Goal: Task Accomplishment & Management: Use online tool/utility

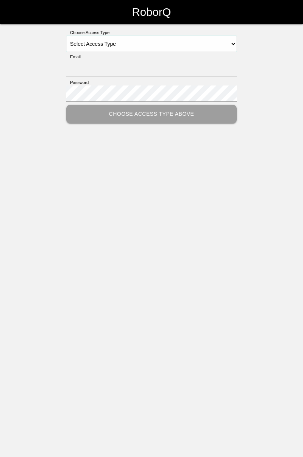
click at [236, 46] on select "Select Access Type Admin Customer Supervisor Worker" at bounding box center [151, 44] width 170 height 16
click at [234, 44] on select "Select Access Type Admin Customer Supervisor Worker" at bounding box center [151, 44] width 170 height 16
select select "Worker"
click at [66, 36] on select "Select Access Type Admin Customer Supervisor Worker" at bounding box center [151, 44] width 170 height 16
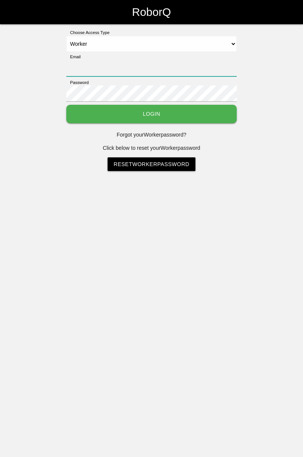
click at [149, 66] on input "Email" at bounding box center [151, 68] width 170 height 16
type input "[PERSON_NAME][EMAIL_ADDRESS][DOMAIN_NAME]"
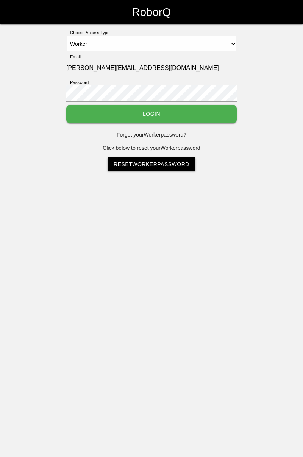
click at [66, 105] on button "Login" at bounding box center [151, 114] width 170 height 19
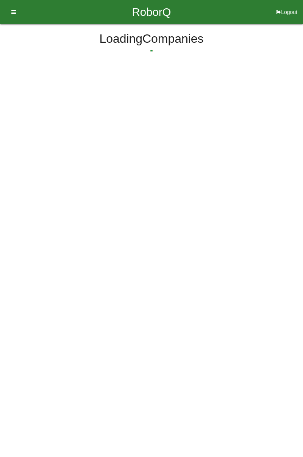
click at [202, 108] on html "RoborQ Logout Loading Dashboard Profile Add Companions Work Instructions Knowle…" at bounding box center [151, 54] width 303 height 109
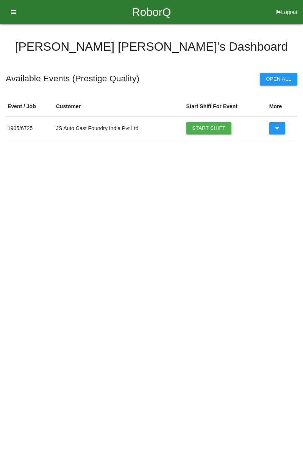
click at [215, 127] on link "Start Shift" at bounding box center [208, 128] width 45 height 12
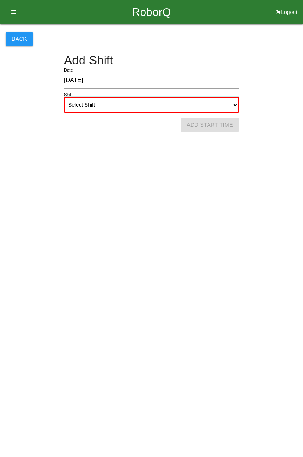
click at [234, 103] on select "Select Shift 1st Shift 2nd Shift 3rd Shift 4th Shift" at bounding box center [151, 105] width 175 height 16
select select "1"
click at [64, 97] on select "Select Shift 1st Shift 2nd Shift 3rd Shift 4th Shift" at bounding box center [151, 105] width 175 height 16
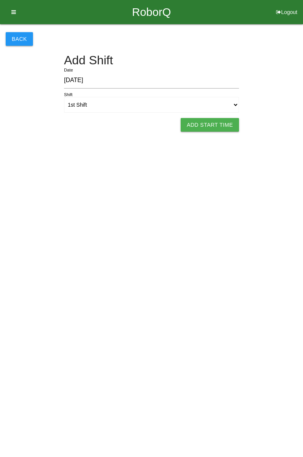
click at [216, 125] on button "Add Start Time" at bounding box center [210, 125] width 58 height 14
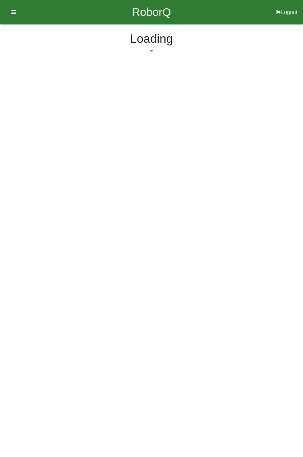
select select "7"
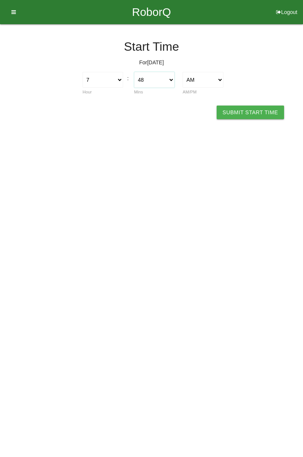
click at [171, 86] on select "00 01 02 03 04 05 06 07 08 09 10 11 12 13 14 15 16 17 18 19 20 21 22 23 24 25 2…" at bounding box center [154, 80] width 40 height 16
select select "0"
click at [134, 72] on select "00 01 02 03 04 05 06 07 08 09 10 11 12 13 14 15 16 17 18 19 20 21 22 23 24 25 2…" at bounding box center [154, 80] width 40 height 16
click at [256, 112] on button "Submit Start Time" at bounding box center [249, 113] width 67 height 14
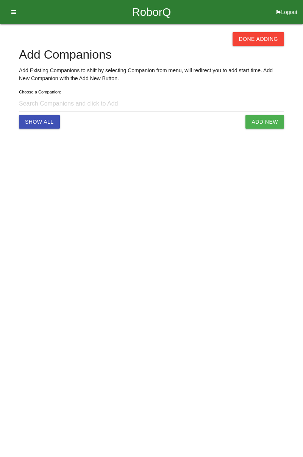
click at [261, 39] on button "Done Adding" at bounding box center [257, 39] width 51 height 14
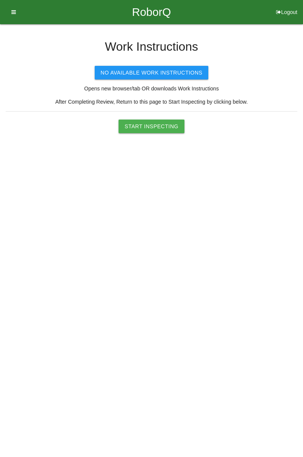
click at [157, 129] on button "Start Inspecting" at bounding box center [151, 127] width 66 height 14
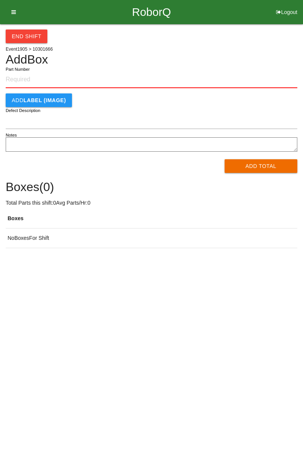
click at [34, 79] on input "Part Number" at bounding box center [151, 80] width 291 height 17
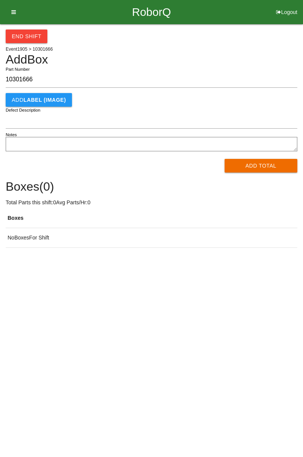
type input "10301666"
click at [263, 168] on button "Add Total" at bounding box center [260, 166] width 73 height 14
click at [260, 168] on div "Processing..." at bounding box center [151, 166] width 291 height 14
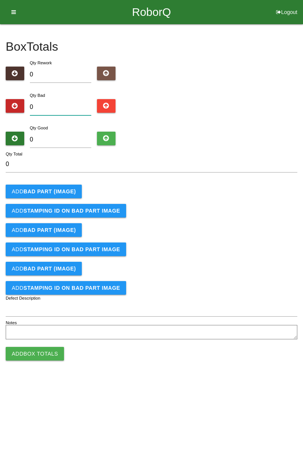
click at [70, 104] on input "0" at bounding box center [61, 107] width 62 height 16
type input "4"
click at [71, 191] on b "BAD PART (IMAGE)" at bounding box center [49, 191] width 52 height 6
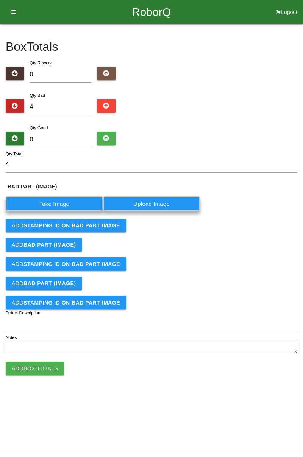
click at [72, 200] on label "Take Image" at bounding box center [54, 203] width 97 height 15
click at [0, 0] on \(IMAGE\) "Take Image" at bounding box center [0, 0] width 0 height 0
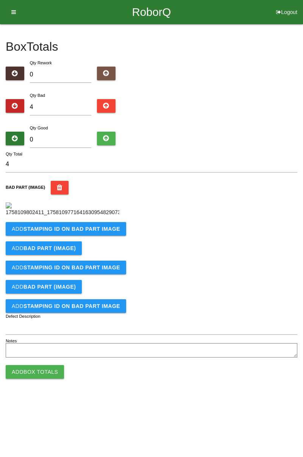
click at [95, 232] on b "STAMPING ID on BAD PART Image" at bounding box center [71, 229] width 97 height 6
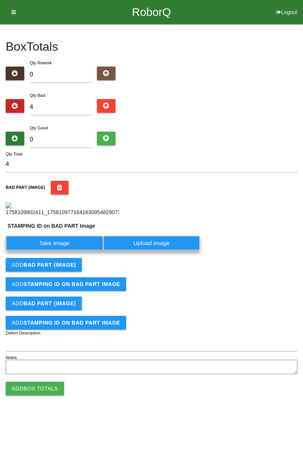
click at [78, 251] on label "Take Image" at bounding box center [54, 243] width 97 height 15
click at [0, 0] on PART "Take Image" at bounding box center [0, 0] width 0 height 0
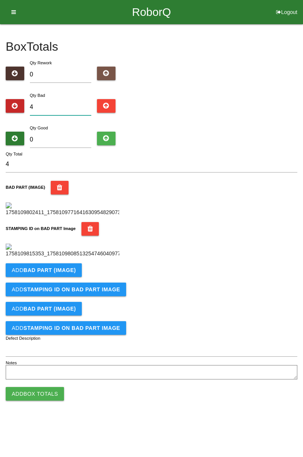
click at [70, 105] on input "4" at bounding box center [61, 107] width 62 height 16
type input "1"
type input "10"
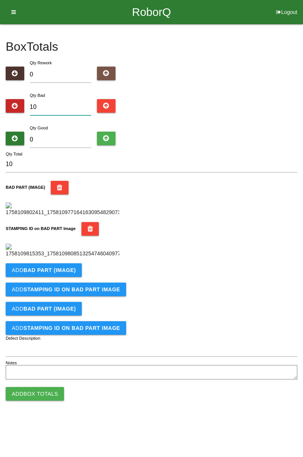
type input "1"
type input "14"
type input "1"
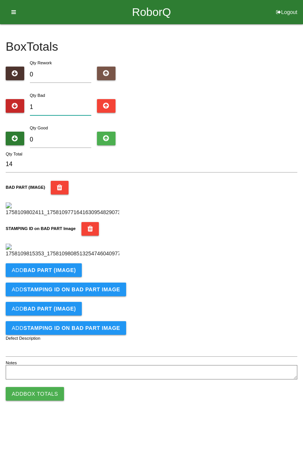
type input "1"
type input "16"
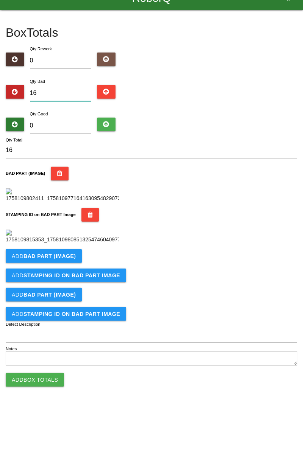
scroll to position [2, 0]
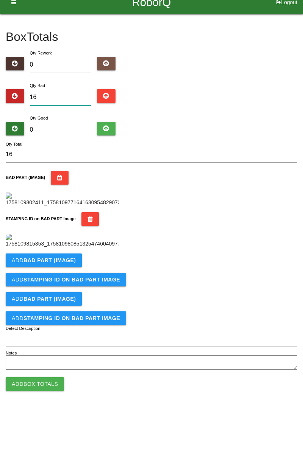
type input "16"
click at [62, 135] on input "0" at bounding box center [61, 140] width 62 height 16
type input "7"
type input "23"
type input "72"
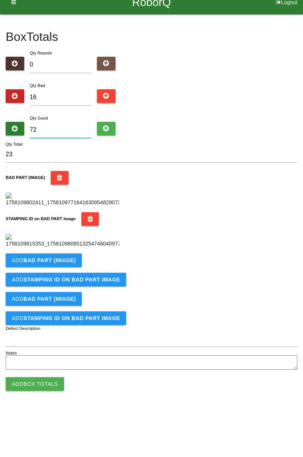
type input "88"
type input "7"
type input "23"
type input "70"
type input "86"
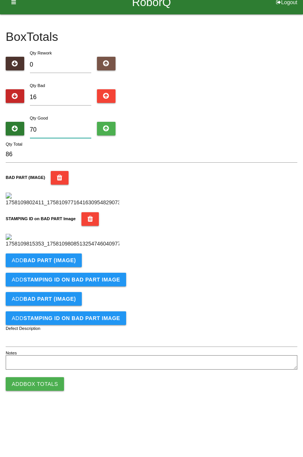
type input "7"
type input "23"
type input "0"
type input "16"
type input "6"
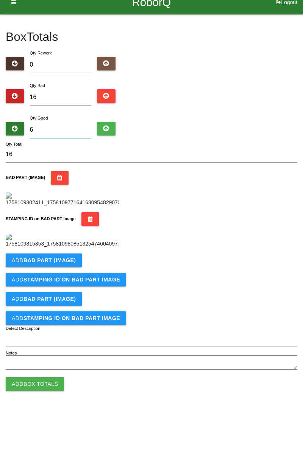
type input "22"
type input "68"
type input "84"
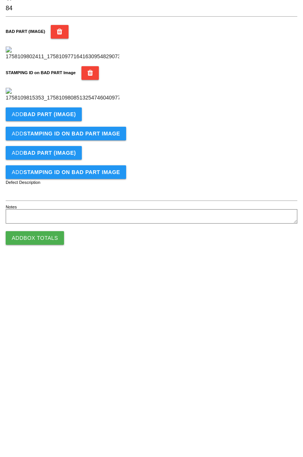
scroll to position [140, 0]
type input "68"
click at [67, 273] on b "BAD PART (IMAGE)" at bounding box center [49, 270] width 52 height 6
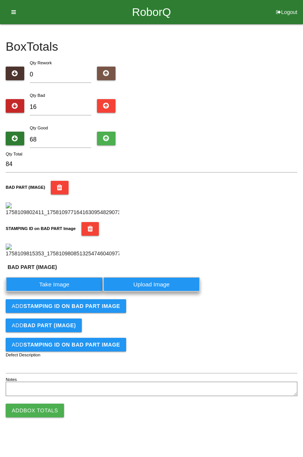
click at [64, 292] on label "Take Image" at bounding box center [54, 284] width 97 height 15
click at [0, 0] on \(IMAGE\) "Take Image" at bounding box center [0, 0] width 0 height 0
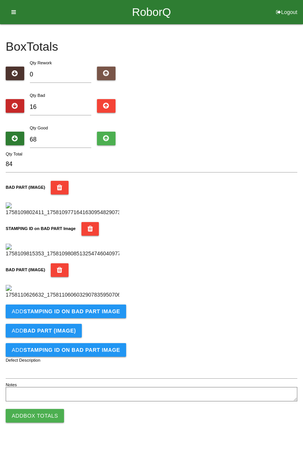
scroll to position [291, 0]
click at [102, 314] on b "STAMPING ID on BAD PART Image" at bounding box center [71, 311] width 97 height 6
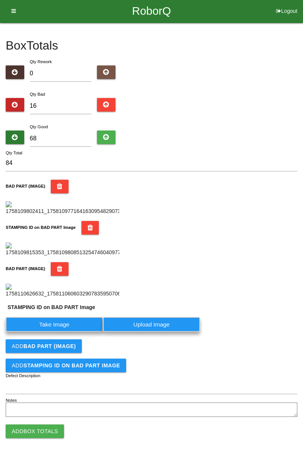
click at [73, 332] on label "Take Image" at bounding box center [54, 324] width 97 height 15
click at [0, 0] on PART "Take Image" at bounding box center [0, 0] width 0 height 0
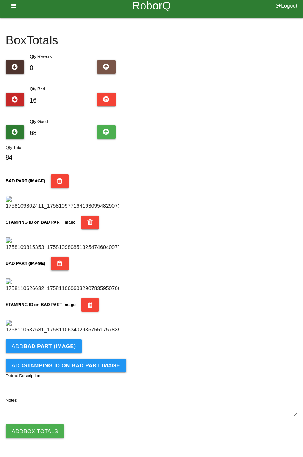
scroll to position [415, 0]
click at [69, 350] on button "Add BAD PART (IMAGE)" at bounding box center [44, 346] width 76 height 14
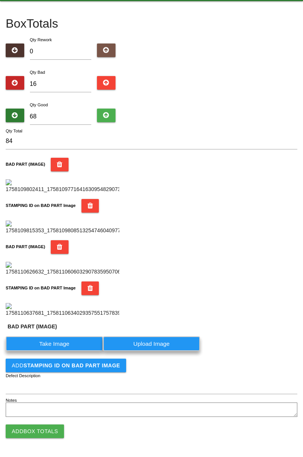
click at [70, 351] on label "Take Image" at bounding box center [54, 343] width 97 height 15
click at [0, 0] on \(IMAGE\) "Take Image" at bounding box center [0, 0] width 0 height 0
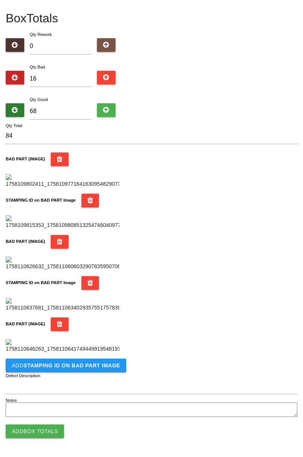
scroll to position [539, 0]
click at [79, 366] on b "STAMPING ID on BAD PART Image" at bounding box center [71, 366] width 97 height 6
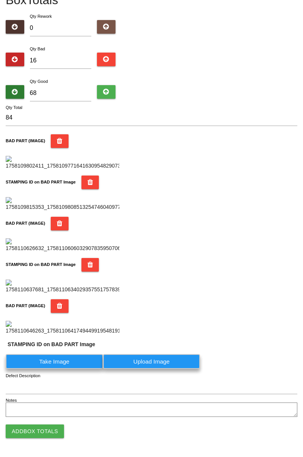
click at [74, 369] on label "Take Image" at bounding box center [54, 361] width 97 height 15
click at [0, 0] on PART "Take Image" at bounding box center [0, 0] width 0 height 0
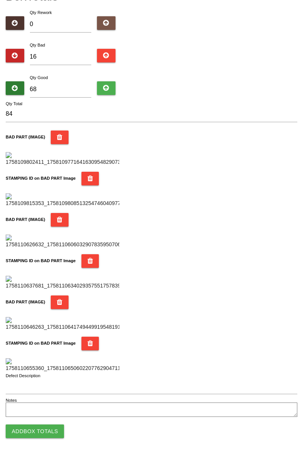
scroll to position [663, 0]
click at [45, 431] on button "Add Box Totals" at bounding box center [35, 432] width 58 height 14
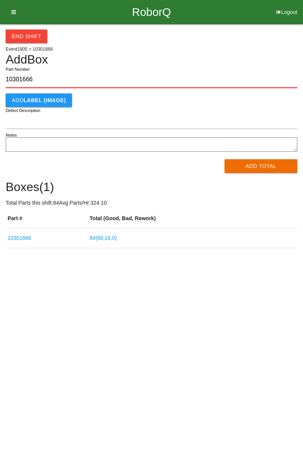
type input "10301666"
click at [258, 167] on button "Add Total" at bounding box center [260, 166] width 73 height 14
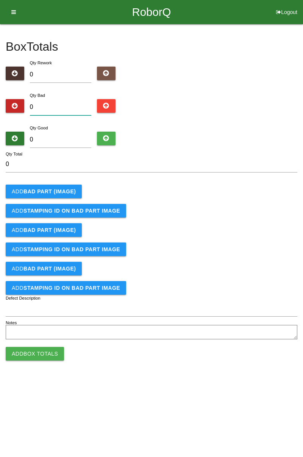
click at [65, 104] on input "0" at bounding box center [61, 107] width 62 height 16
type input "1"
click at [69, 192] on b "BAD PART (IMAGE)" at bounding box center [49, 191] width 52 height 6
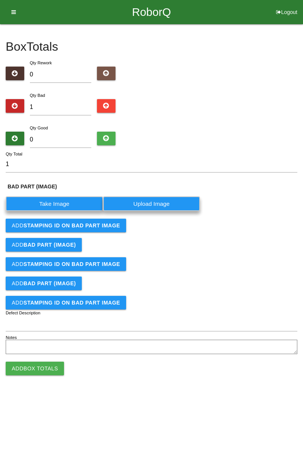
click at [61, 202] on label "Take Image" at bounding box center [54, 203] width 97 height 15
click at [0, 0] on \(IMAGE\) "Take Image" at bounding box center [0, 0] width 0 height 0
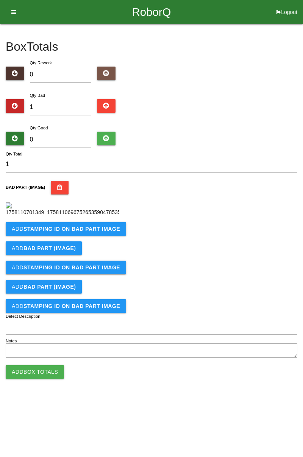
scroll to position [42, 0]
click at [80, 232] on b "STAMPING ID on BAD PART Image" at bounding box center [71, 229] width 97 height 6
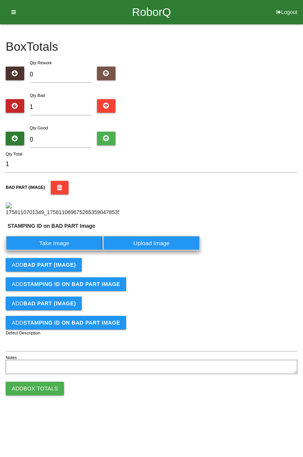
click at [55, 251] on label "Take Image" at bounding box center [54, 243] width 97 height 15
click at [0, 0] on PART "Take Image" at bounding box center [0, 0] width 0 height 0
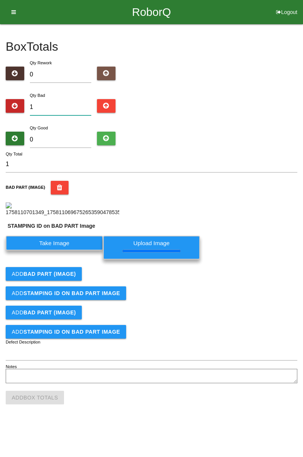
click at [59, 99] on input "1" at bounding box center [61, 107] width 62 height 16
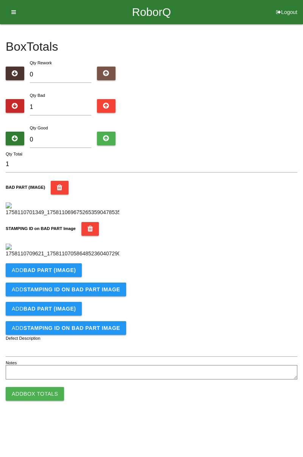
click at [302, 57] on div "Box Totals Translate Weight Weight unit: Rework Weight Bad Weight Good Weight 0…" at bounding box center [151, 203] width 303 height 358
click at [67, 99] on input "1" at bounding box center [61, 107] width 62 height 16
type input "0"
type input "4"
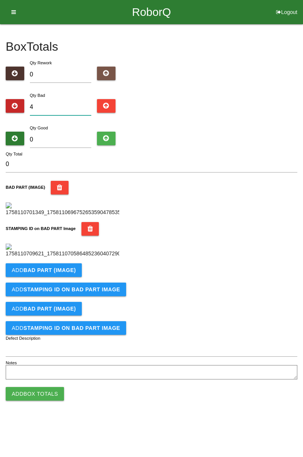
type input "4"
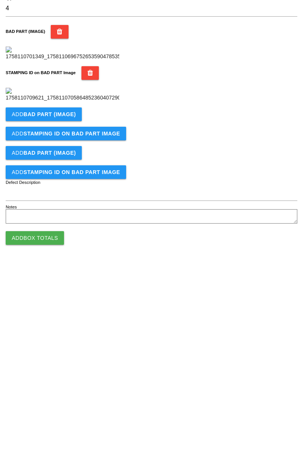
click at [74, 277] on button "Add BAD PART (IMAGE)" at bounding box center [44, 270] width 76 height 14
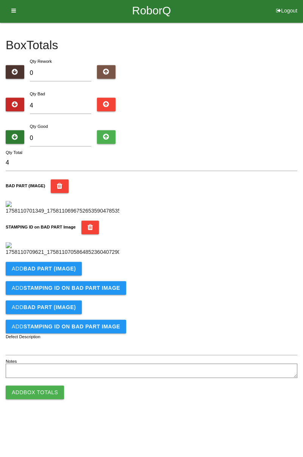
scroll to position [167, 0]
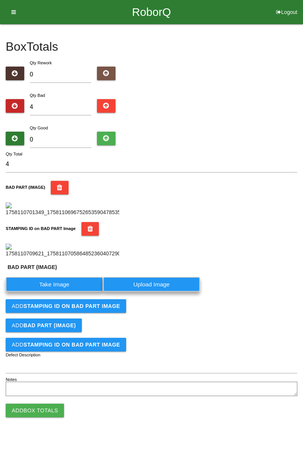
click at [78, 292] on label "Take Image" at bounding box center [54, 284] width 97 height 15
click at [0, 0] on \(IMAGE\) "Take Image" at bounding box center [0, 0] width 0 height 0
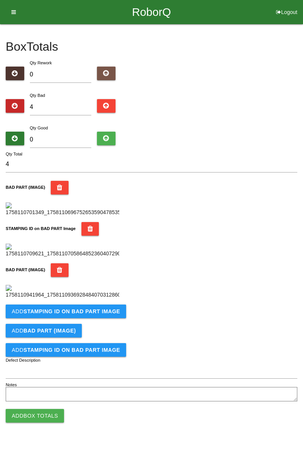
scroll to position [291, 0]
click at [91, 318] on button "Add STAMPING ID on BAD PART Image" at bounding box center [66, 312] width 120 height 14
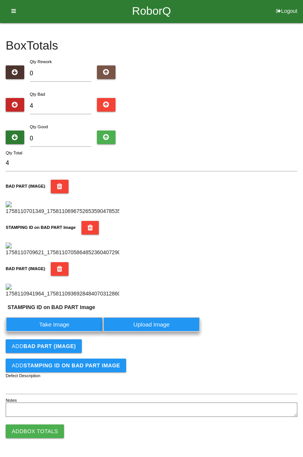
click at [64, 332] on label "Take Image" at bounding box center [54, 324] width 97 height 15
click at [0, 0] on PART "Take Image" at bounding box center [0, 0] width 0 height 0
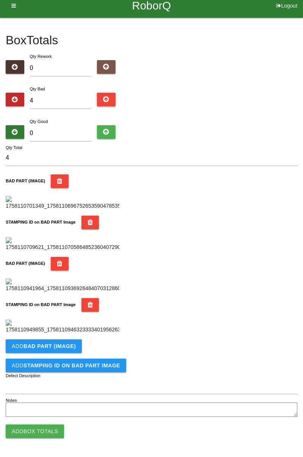
click at [72, 353] on button "Add BAD PART (IMAGE)" at bounding box center [44, 346] width 76 height 14
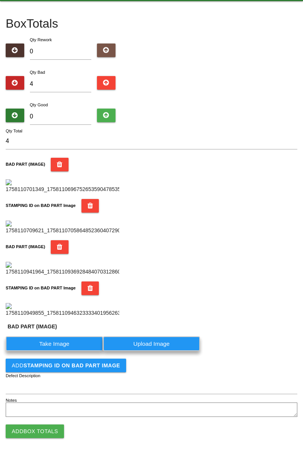
scroll to position [431, 0]
click at [76, 349] on label "Take Image" at bounding box center [54, 343] width 97 height 15
click at [0, 0] on \(IMAGE\) "Take Image" at bounding box center [0, 0] width 0 height 0
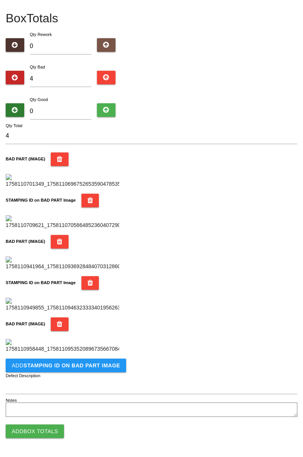
scroll to position [539, 0]
click at [88, 369] on button "Add STAMPING ID on BAD PART Image" at bounding box center [66, 366] width 120 height 14
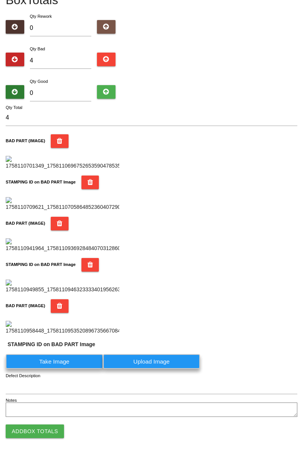
click at [72, 369] on label "Take Image" at bounding box center [54, 361] width 97 height 15
click at [0, 0] on PART "Take Image" at bounding box center [0, 0] width 0 height 0
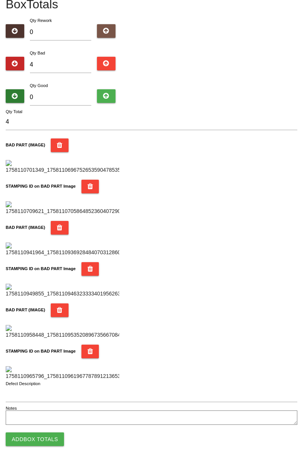
scroll to position [0, 0]
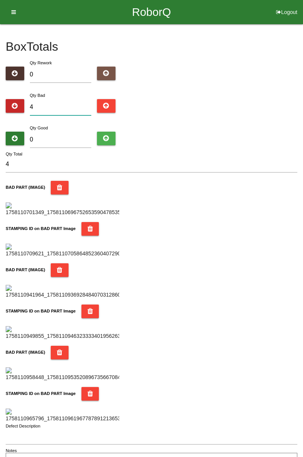
click at [65, 105] on input "4" at bounding box center [61, 107] width 62 height 16
type input "0"
type input "9"
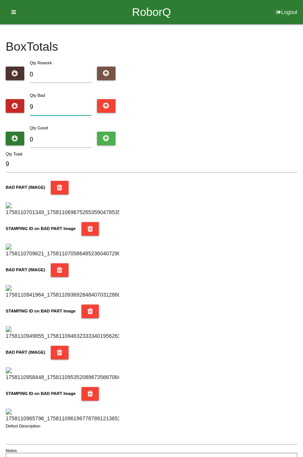
type input "0"
type input "1"
type input "10"
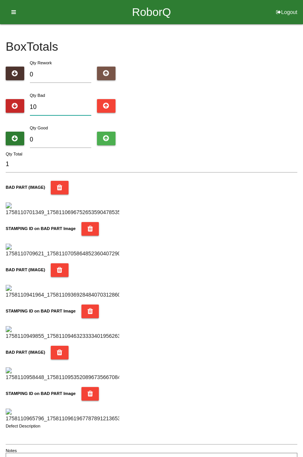
type input "10"
click at [68, 126] on div "Qty Good 0" at bounding box center [60, 137] width 73 height 27
click at [61, 133] on input "0" at bounding box center [61, 140] width 62 height 16
type input "7"
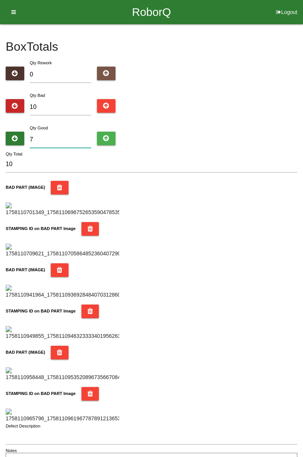
type input "17"
type input "74"
type input "84"
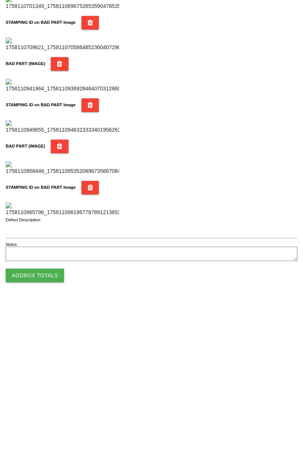
type input "74"
click at [51, 429] on button "Add Box Totals" at bounding box center [35, 432] width 58 height 14
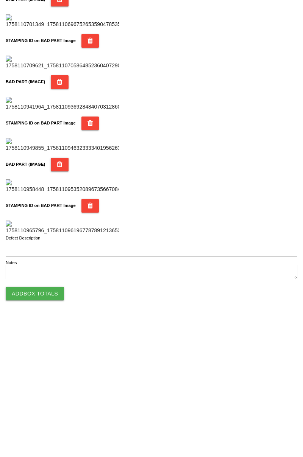
scroll to position [663, 0]
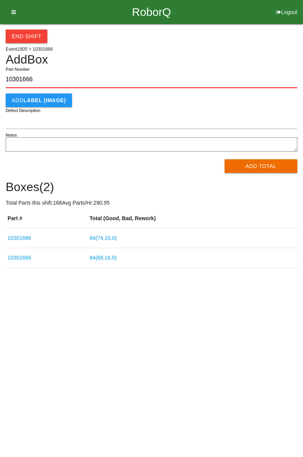
type input "10301666"
click at [254, 160] on button "Add Total" at bounding box center [260, 166] width 73 height 14
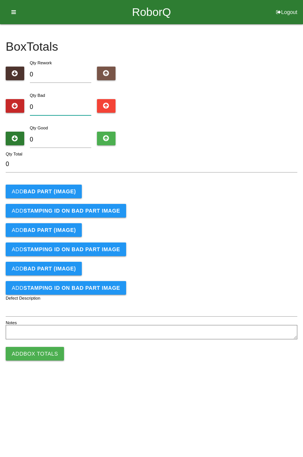
click at [62, 106] on input "0" at bounding box center [61, 107] width 62 height 16
click at [294, 306] on input "Defect Description" at bounding box center [151, 308] width 291 height 16
click at [61, 104] on input "0" at bounding box center [61, 107] width 62 height 16
type input "4"
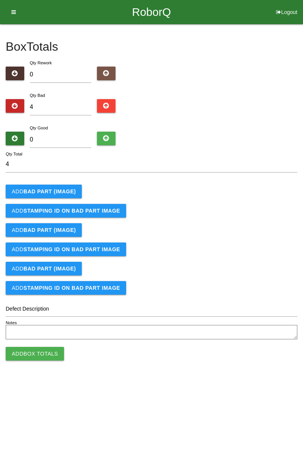
click at [67, 192] on b "BAD PART (IMAGE)" at bounding box center [49, 191] width 52 height 6
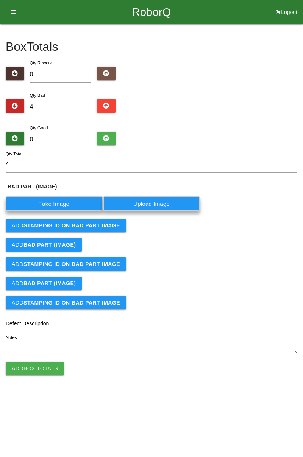
click at [66, 200] on label "Take Image" at bounding box center [54, 203] width 97 height 15
click at [0, 0] on \(IMAGE\) "Take Image" at bounding box center [0, 0] width 0 height 0
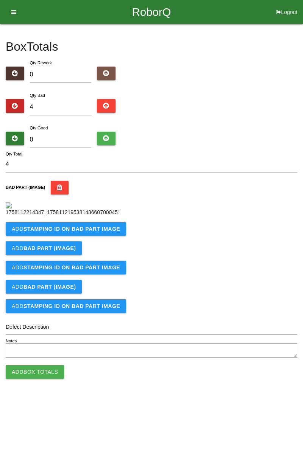
scroll to position [42, 0]
click at [105, 232] on b "STAMPING ID on BAD PART Image" at bounding box center [71, 229] width 97 height 6
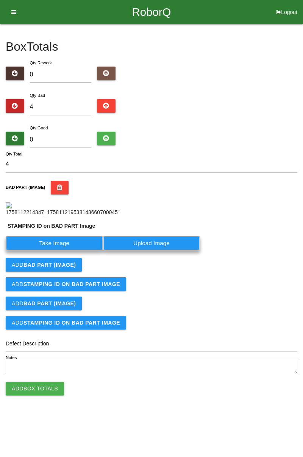
click at [72, 251] on label "Take Image" at bounding box center [54, 243] width 97 height 15
click at [0, 0] on PART "Take Image" at bounding box center [0, 0] width 0 height 0
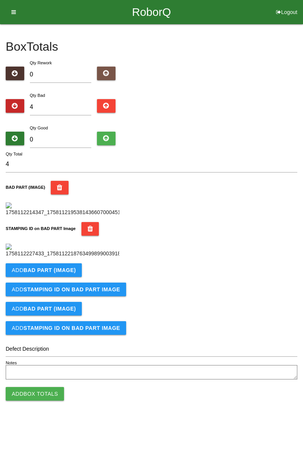
scroll to position [167, 0]
click at [76, 277] on button "Add BAD PART (IMAGE)" at bounding box center [44, 270] width 76 height 14
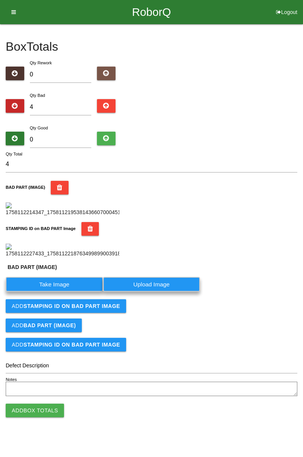
click at [70, 292] on label "Take Image" at bounding box center [54, 284] width 97 height 15
click at [0, 0] on \(IMAGE\) "Take Image" at bounding box center [0, 0] width 0 height 0
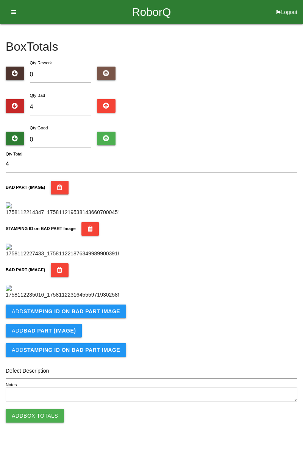
scroll to position [291, 0]
click at [98, 318] on button "Add STAMPING ID on BAD PART Image" at bounding box center [66, 312] width 120 height 14
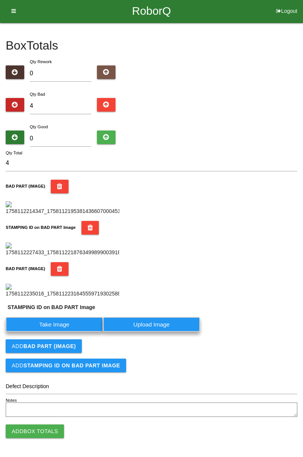
click at [83, 332] on label "Take Image" at bounding box center [54, 324] width 97 height 15
click at [0, 0] on PART "Take Image" at bounding box center [0, 0] width 0 height 0
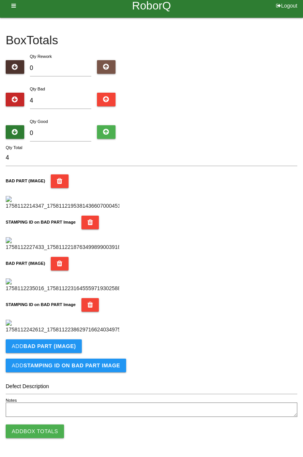
scroll to position [415, 0]
click at [73, 347] on b "BAD PART (IMAGE)" at bounding box center [49, 346] width 52 height 6
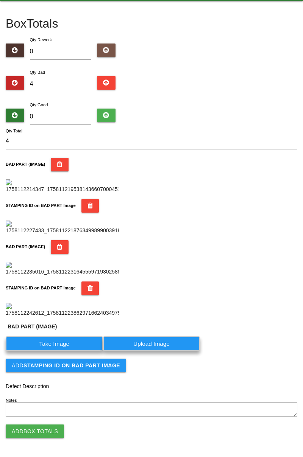
click at [67, 351] on label "Take Image" at bounding box center [54, 343] width 97 height 15
click at [0, 0] on \(IMAGE\) "Take Image" at bounding box center [0, 0] width 0 height 0
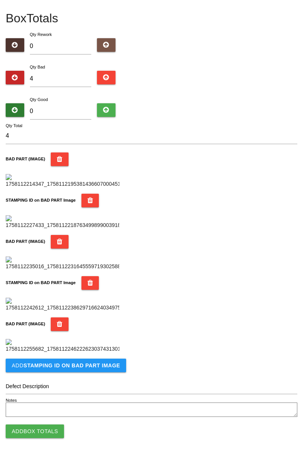
scroll to position [539, 0]
click at [101, 364] on b "STAMPING ID on BAD PART Image" at bounding box center [71, 366] width 97 height 6
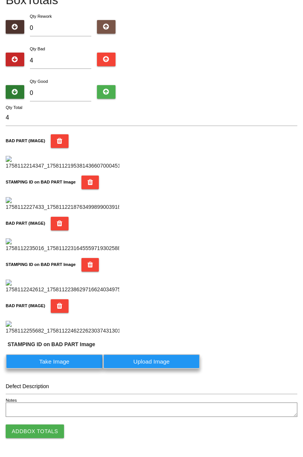
click at [70, 369] on label "Take Image" at bounding box center [54, 361] width 97 height 15
click at [0, 0] on PART "Take Image" at bounding box center [0, 0] width 0 height 0
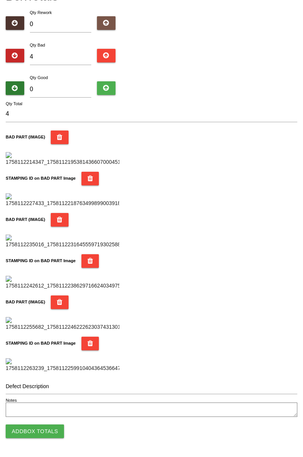
scroll to position [0, 0]
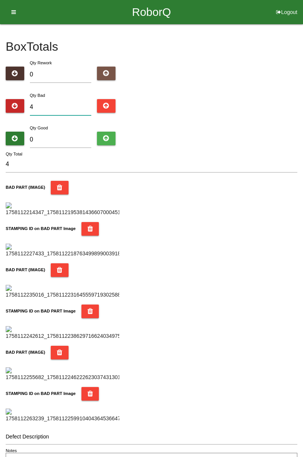
click at [65, 101] on input "4" at bounding box center [61, 107] width 62 height 16
type input "0"
type input "5"
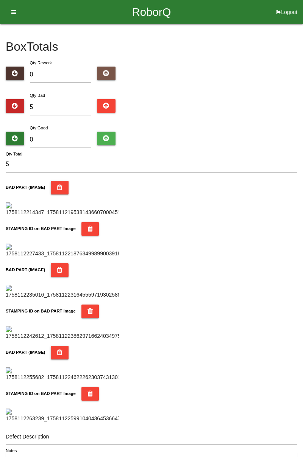
click at [302, 67] on div "Box Totals Translate Weight Weight unit: Rework Weight Bad Weight Good Weight 0…" at bounding box center [151, 246] width 303 height 445
click at [60, 109] on input "5" at bounding box center [61, 107] width 62 height 16
type input "0"
type input "7"
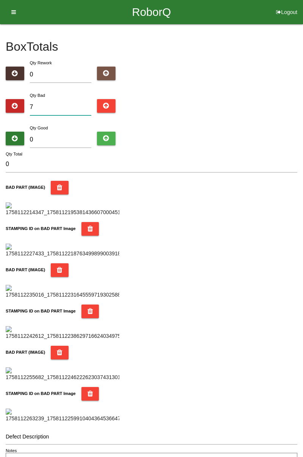
type input "7"
type input "0"
type input "8"
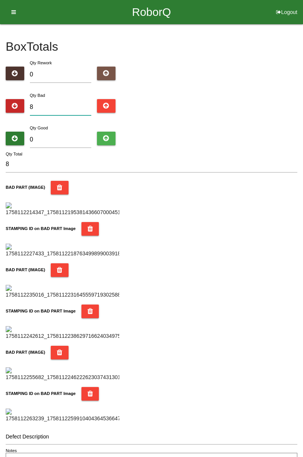
type input "8"
click at [70, 136] on input "0" at bounding box center [61, 140] width 62 height 16
type input "7"
type input "15"
type input "74"
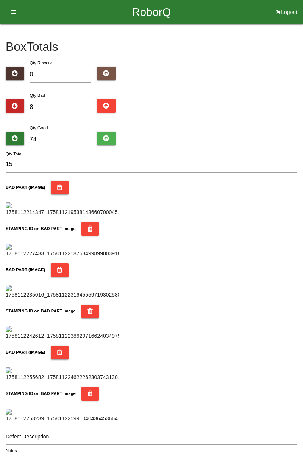
type input "82"
type input "7"
type input "15"
type input "76"
type input "84"
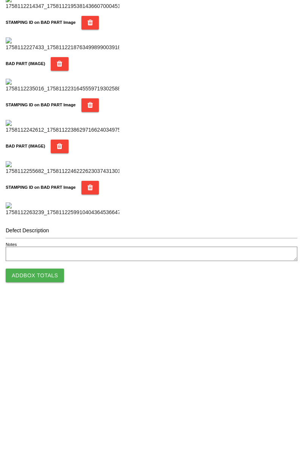
scroll to position [663, 0]
type input "76"
click at [56, 428] on button "Add Box Totals" at bounding box center [35, 432] width 58 height 14
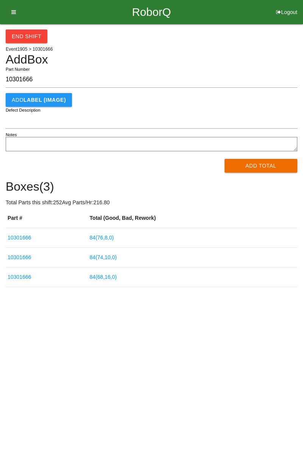
type input "10301666"
click at [248, 168] on button "Add Total" at bounding box center [260, 166] width 73 height 14
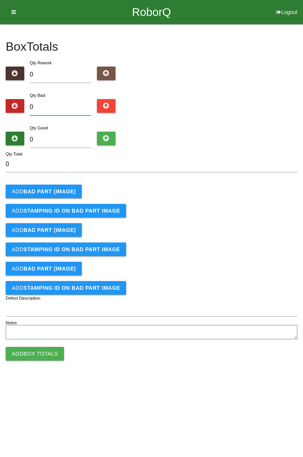
click at [58, 107] on input "0" at bounding box center [61, 107] width 62 height 16
type input "3"
click at [58, 188] on b "BAD PART (IMAGE)" at bounding box center [49, 191] width 52 height 6
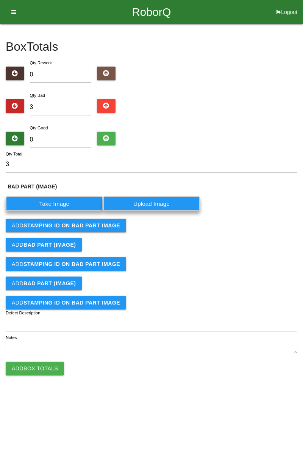
click at [54, 205] on label "Take Image" at bounding box center [54, 203] width 97 height 15
click at [0, 0] on \(IMAGE\) "Take Image" at bounding box center [0, 0] width 0 height 0
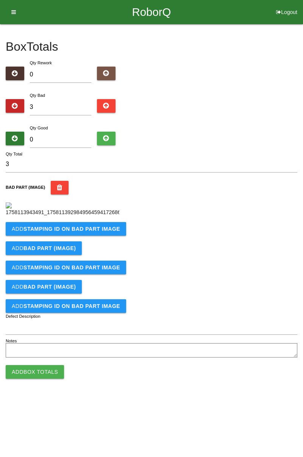
scroll to position [42, 0]
click at [97, 236] on button "Add STAMPING ID on BAD PART Image" at bounding box center [66, 229] width 120 height 14
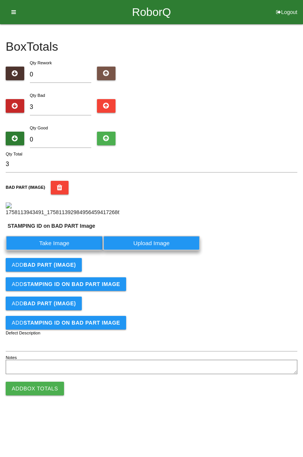
click at [73, 251] on label "Take Image" at bounding box center [54, 243] width 97 height 15
click at [0, 0] on PART "Take Image" at bounding box center [0, 0] width 0 height 0
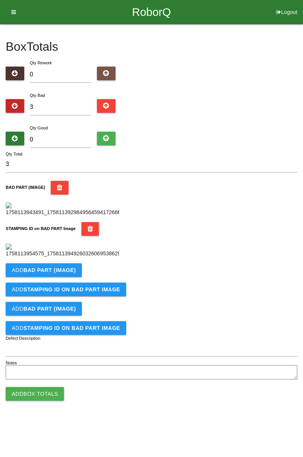
scroll to position [167, 0]
click at [64, 273] on b "BAD PART (IMAGE)" at bounding box center [49, 270] width 52 height 6
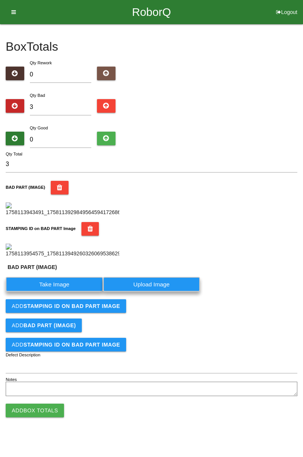
click at [61, 292] on label "Take Image" at bounding box center [54, 284] width 97 height 15
click at [0, 0] on \(IMAGE\) "Take Image" at bounding box center [0, 0] width 0 height 0
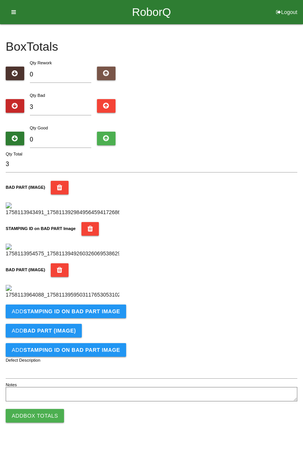
scroll to position [291, 0]
click at [98, 314] on b "STAMPING ID on BAD PART Image" at bounding box center [71, 311] width 97 height 6
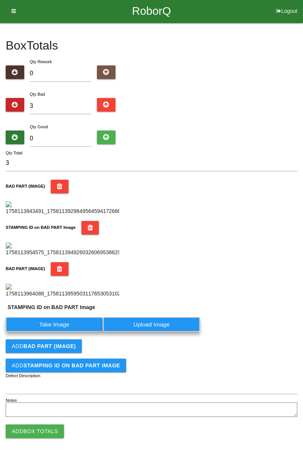
scroll to position [307, 0]
click at [79, 321] on label "Take Image" at bounding box center [54, 324] width 97 height 15
click at [0, 0] on PART "Take Image" at bounding box center [0, 0] width 0 height 0
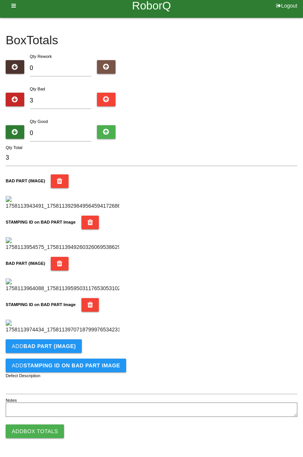
scroll to position [415, 0]
click at [65, 346] on b "BAD PART (IMAGE)" at bounding box center [49, 346] width 52 height 6
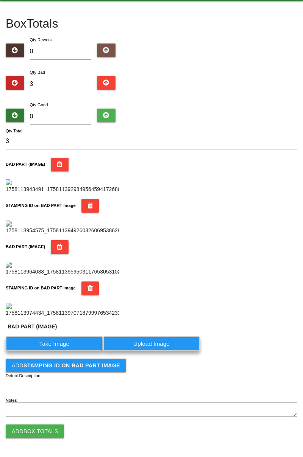
click at [68, 351] on label "Take Image" at bounding box center [54, 343] width 97 height 15
click at [0, 0] on \(IMAGE\) "Take Image" at bounding box center [0, 0] width 0 height 0
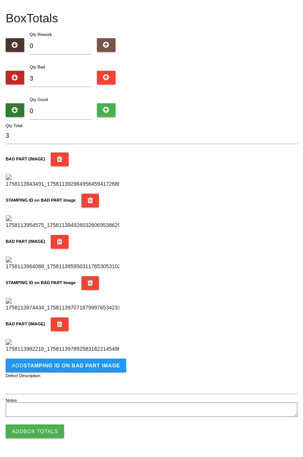
scroll to position [539, 0]
click at [93, 359] on button "Add STAMPING ID on BAD PART Image" at bounding box center [66, 366] width 120 height 14
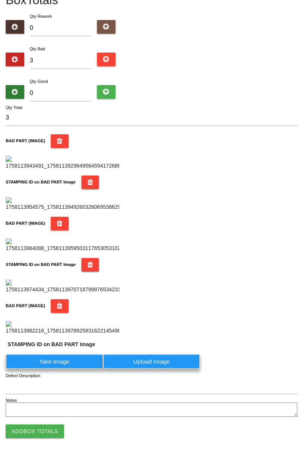
click at [75, 369] on label "Take Image" at bounding box center [54, 361] width 97 height 15
click at [0, 0] on PART "Take Image" at bounding box center [0, 0] width 0 height 0
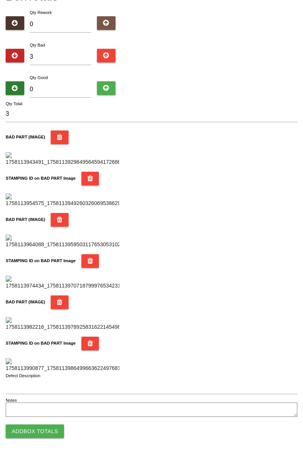
scroll to position [0, 0]
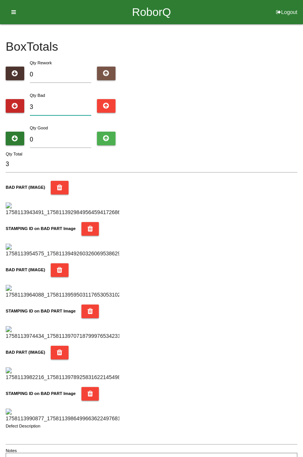
click at [63, 104] on input "3" at bounding box center [61, 107] width 62 height 16
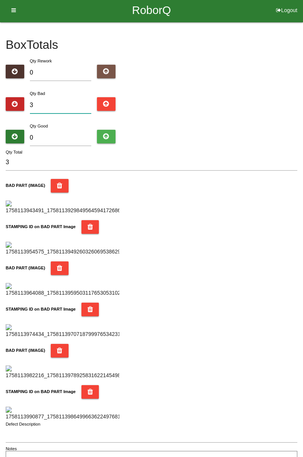
scroll to position [5, 0]
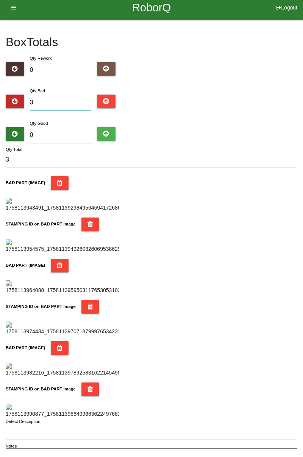
click at [62, 96] on input "3" at bounding box center [61, 103] width 62 height 16
type input "0"
type input "5"
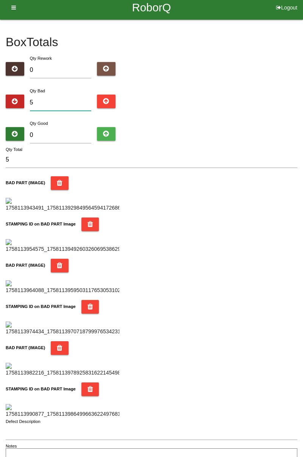
click at [66, 101] on input "5" at bounding box center [61, 103] width 62 height 16
type input "0"
type input "6"
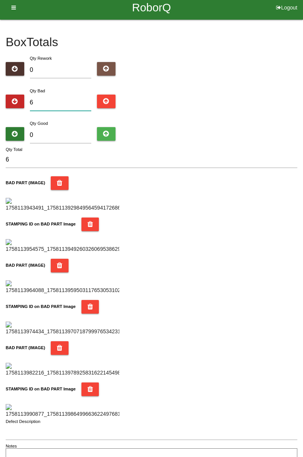
click at [59, 100] on input "6" at bounding box center [61, 103] width 62 height 16
type input "0"
type input "7"
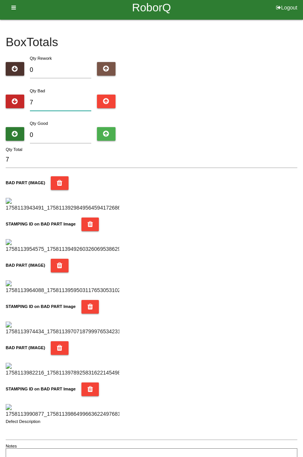
type input "0"
type input "1"
type input "10"
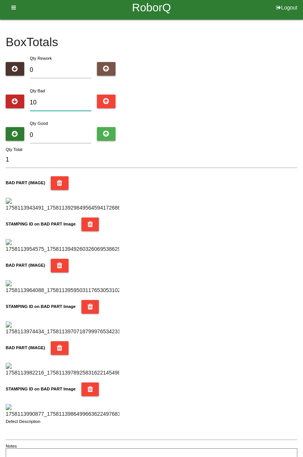
type input "10"
click at [73, 132] on input "0" at bounding box center [61, 135] width 62 height 16
type input "7"
type input "17"
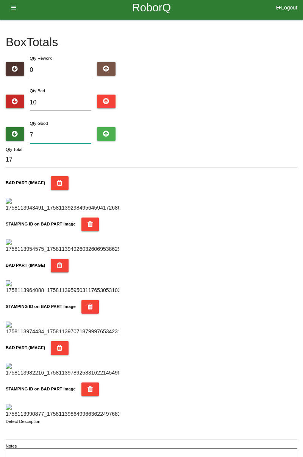
type input "74"
type input "84"
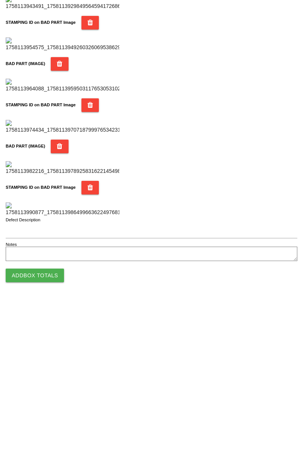
type input "74"
click at [48, 430] on button "Add Box Totals" at bounding box center [35, 432] width 58 height 14
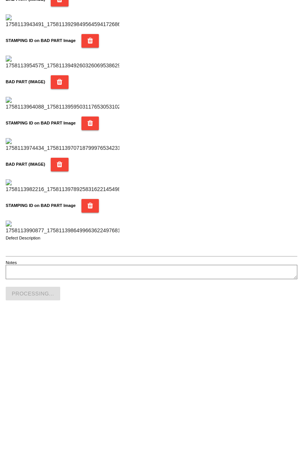
scroll to position [663, 0]
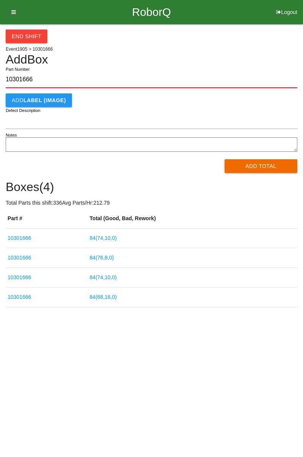
type input "10301666"
click at [279, 164] on button "Add Total" at bounding box center [260, 166] width 73 height 14
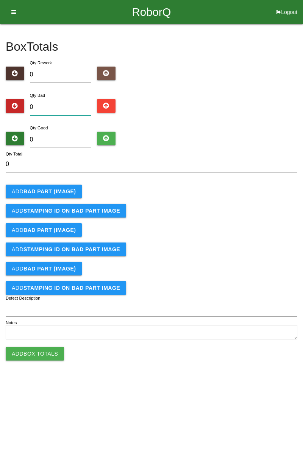
click at [76, 104] on input "0" at bounding box center [61, 107] width 62 height 16
type input "3"
click at [59, 188] on b "BAD PART (IMAGE)" at bounding box center [49, 191] width 52 height 6
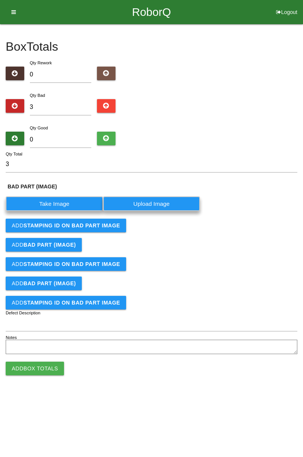
click at [64, 204] on label "Take Image" at bounding box center [54, 203] width 97 height 15
click at [0, 0] on \(IMAGE\) "Take Image" at bounding box center [0, 0] width 0 height 0
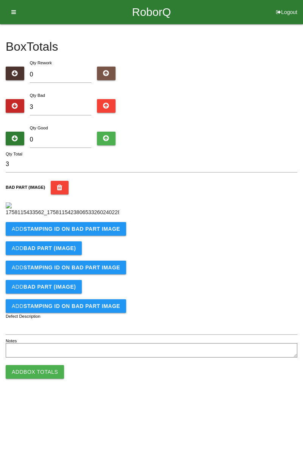
scroll to position [42, 0]
click at [106, 232] on b "STAMPING ID on BAD PART Image" at bounding box center [71, 229] width 97 height 6
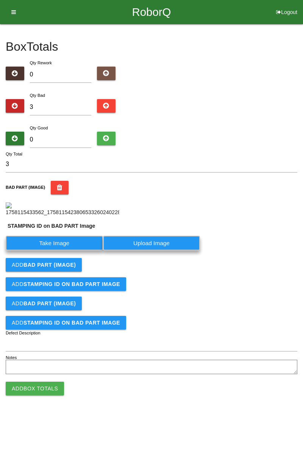
click at [69, 251] on label "Take Image" at bounding box center [54, 243] width 97 height 15
click at [0, 0] on PART "Take Image" at bounding box center [0, 0] width 0 height 0
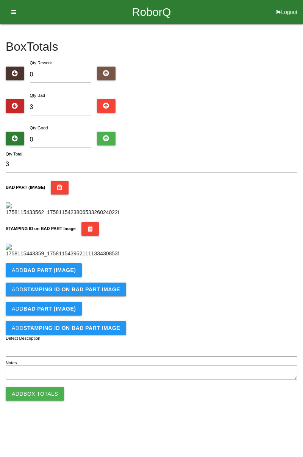
scroll to position [167, 0]
click at [69, 273] on b "BAD PART (IMAGE)" at bounding box center [49, 270] width 52 height 6
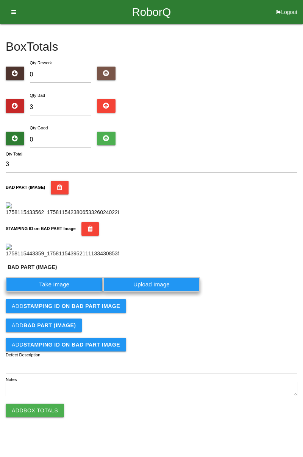
click at [67, 292] on label "Take Image" at bounding box center [54, 284] width 97 height 15
click at [0, 0] on \(IMAGE\) "Take Image" at bounding box center [0, 0] width 0 height 0
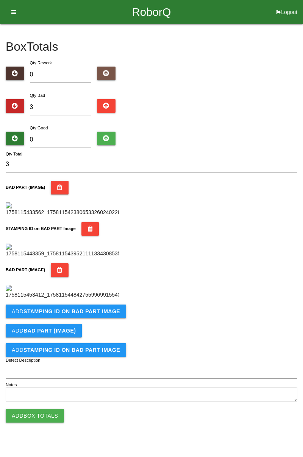
scroll to position [291, 0]
click at [107, 318] on button "Add STAMPING ID on BAD PART Image" at bounding box center [66, 312] width 120 height 14
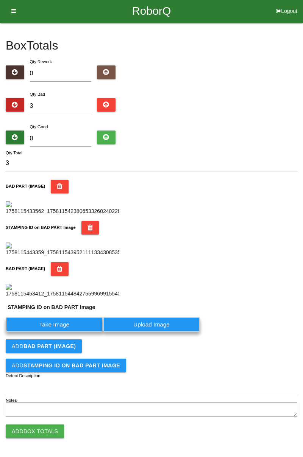
click at [71, 332] on label "Take Image" at bounding box center [54, 324] width 97 height 15
click at [0, 0] on PART "Take Image" at bounding box center [0, 0] width 0 height 0
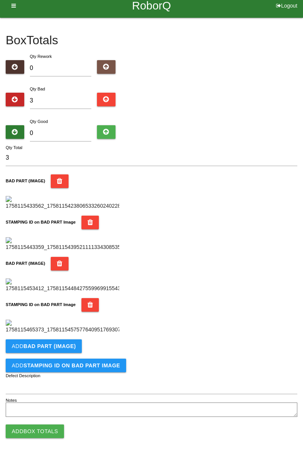
scroll to position [415, 0]
click at [59, 350] on button "Add BAD PART (IMAGE)" at bounding box center [44, 346] width 76 height 14
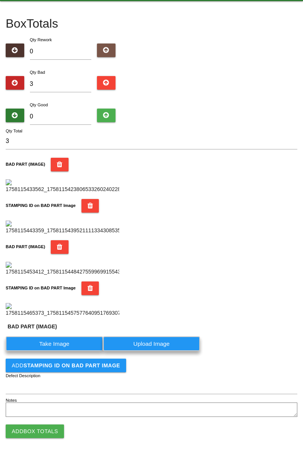
click at [64, 351] on label "Take Image" at bounding box center [54, 343] width 97 height 15
click at [0, 0] on \(IMAGE\) "Take Image" at bounding box center [0, 0] width 0 height 0
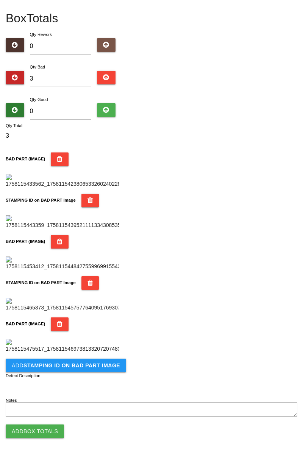
scroll to position [539, 0]
click at [89, 370] on button "Add STAMPING ID on BAD PART Image" at bounding box center [66, 366] width 120 height 14
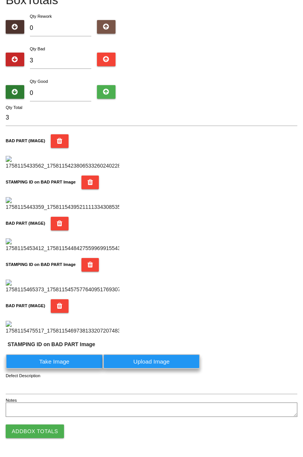
click at [71, 369] on label "Take Image" at bounding box center [54, 361] width 97 height 15
click at [0, 0] on PART "Take Image" at bounding box center [0, 0] width 0 height 0
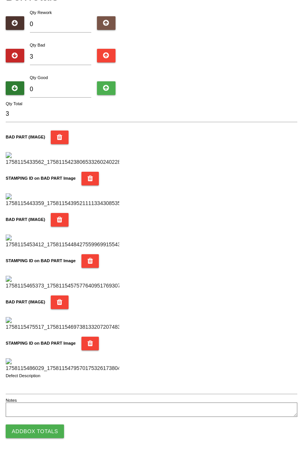
scroll to position [0, 0]
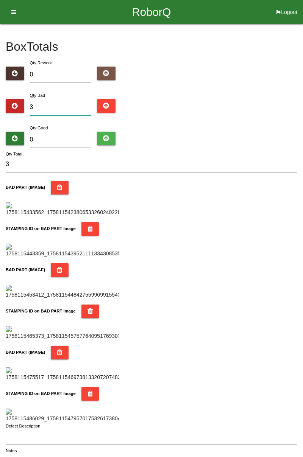
click at [64, 104] on input "3" at bounding box center [61, 107] width 62 height 16
type input "0"
type input "4"
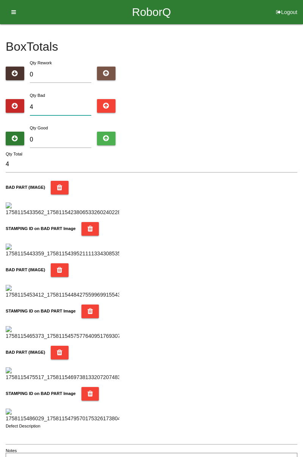
type input "0"
type input "5"
